Goal: Transaction & Acquisition: Purchase product/service

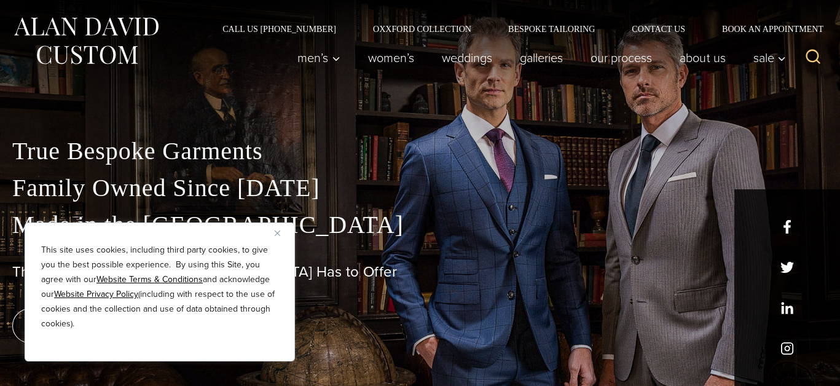
click at [316, 159] on p "True Bespoke Garments Family Owned Since 1913 Made in the United States" at bounding box center [420, 188] width 816 height 111
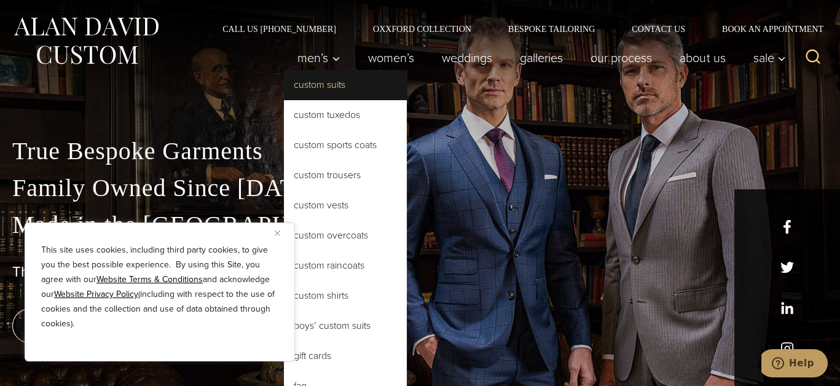
click at [321, 88] on link "Custom Suits" at bounding box center [345, 84] width 123 height 29
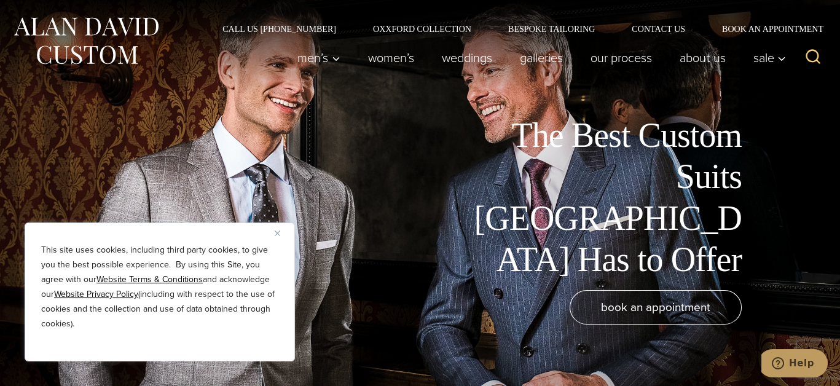
click at [148, 133] on div "The Best Custom Suits [GEOGRAPHIC_DATA] Has to Offer book an appointment" at bounding box center [420, 193] width 840 height 386
